Goal: Find specific page/section: Find specific page/section

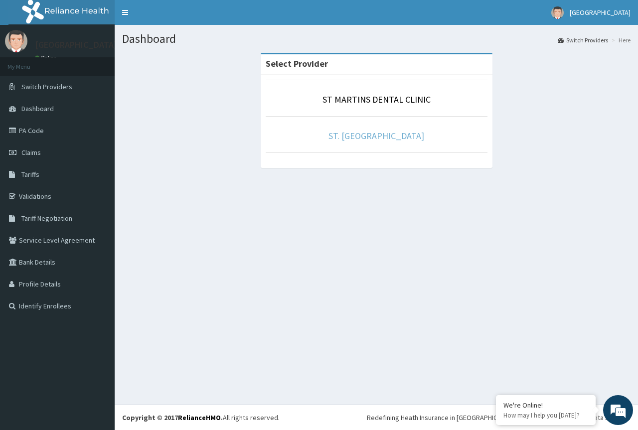
click at [390, 135] on link "ST. [GEOGRAPHIC_DATA]" at bounding box center [376, 135] width 96 height 11
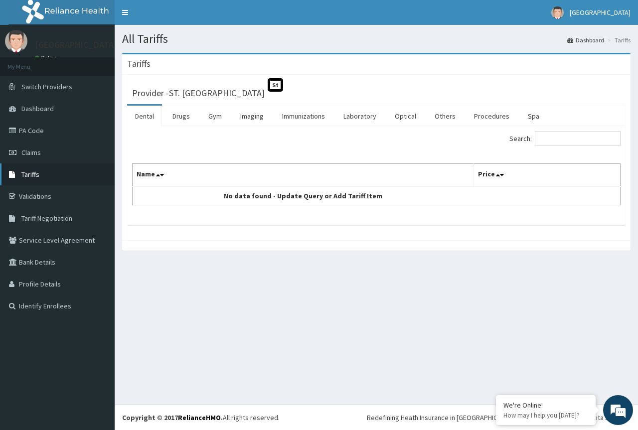
click at [50, 176] on link "Tariffs" at bounding box center [57, 174] width 115 height 22
click at [180, 112] on link "Drugs" at bounding box center [180, 116] width 33 height 21
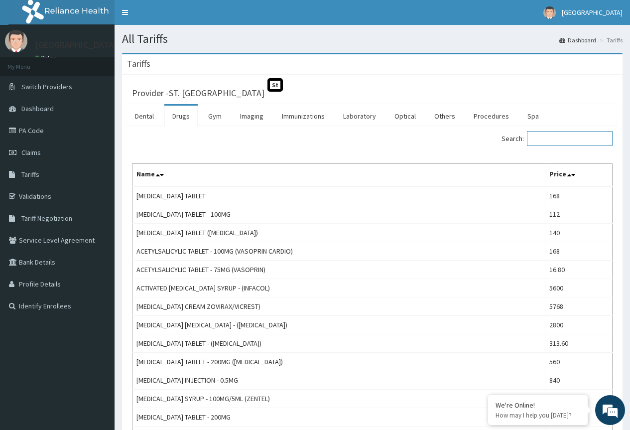
click at [540, 139] on input "Search:" at bounding box center [570, 138] width 86 height 15
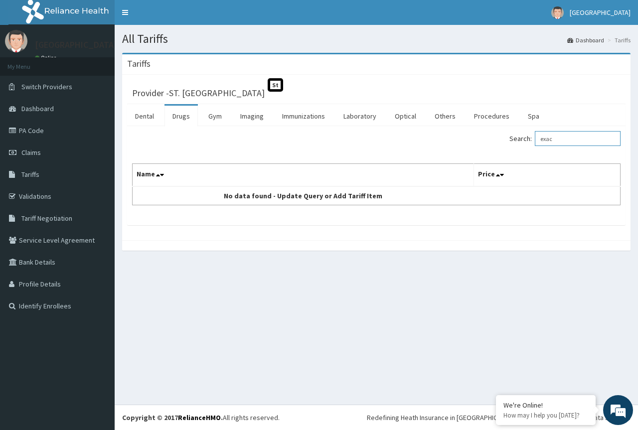
type input "exac"
